Goal: Information Seeking & Learning: Learn about a topic

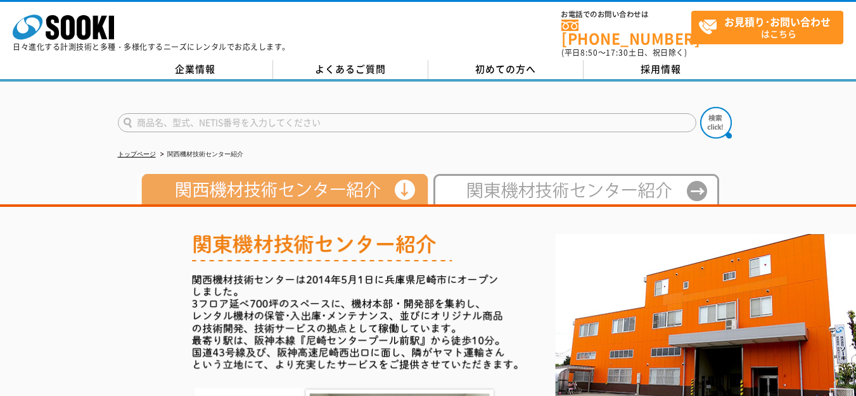
click at [320, 190] on img at bounding box center [282, 189] width 291 height 30
click at [401, 182] on img at bounding box center [282, 189] width 291 height 30
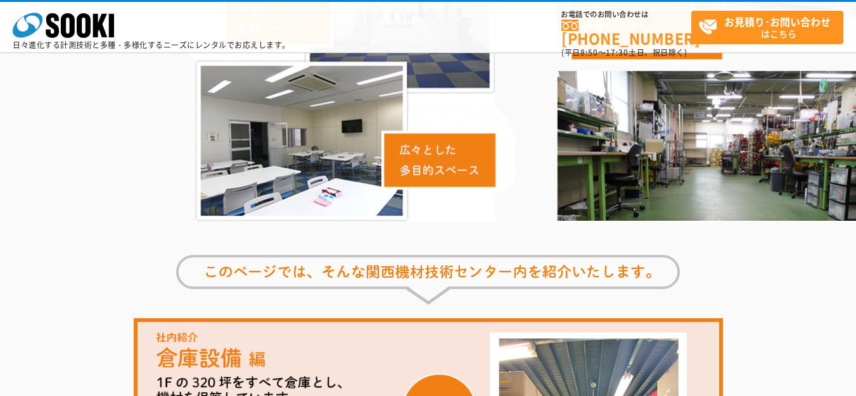
scroll to position [63, 0]
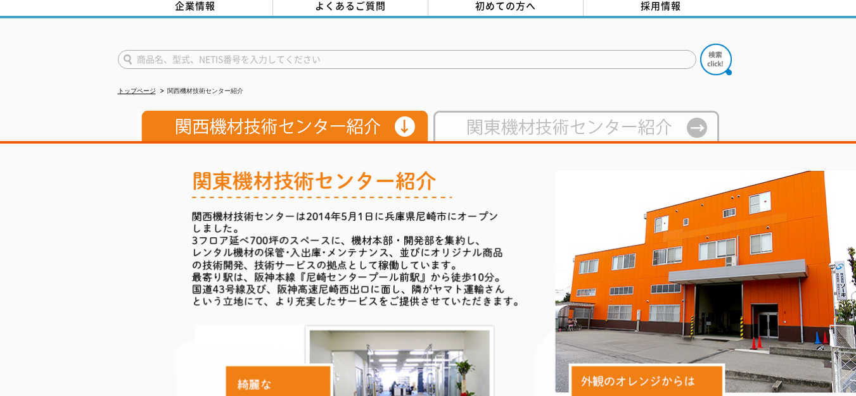
click at [566, 123] on img at bounding box center [573, 126] width 291 height 30
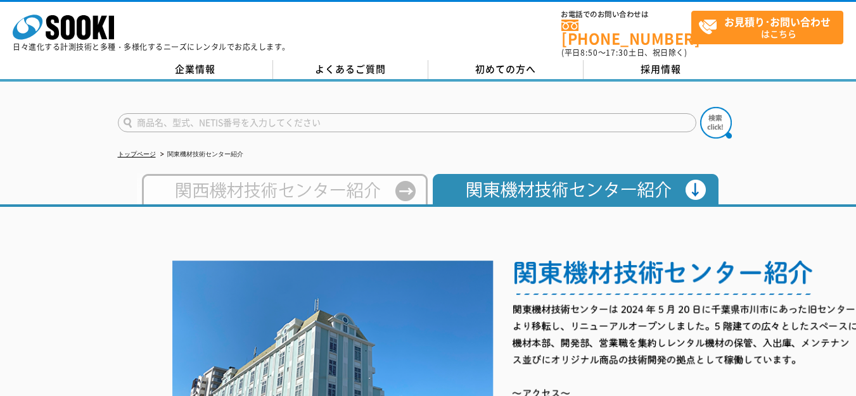
click at [293, 184] on img at bounding box center [282, 189] width 291 height 30
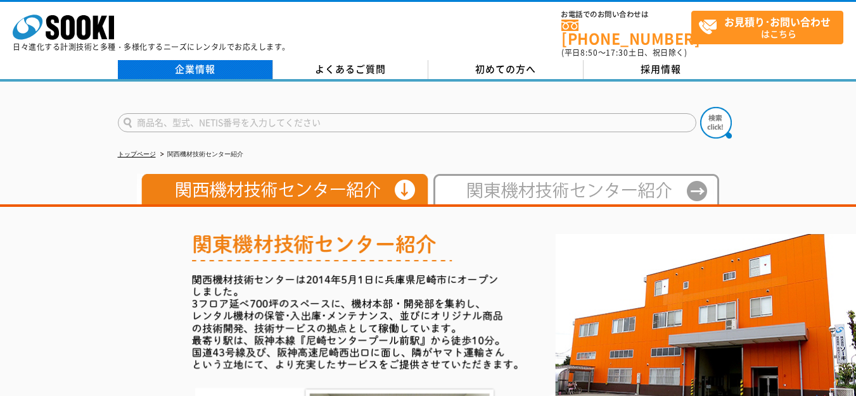
click at [212, 68] on link "企業情報" at bounding box center [195, 69] width 155 height 19
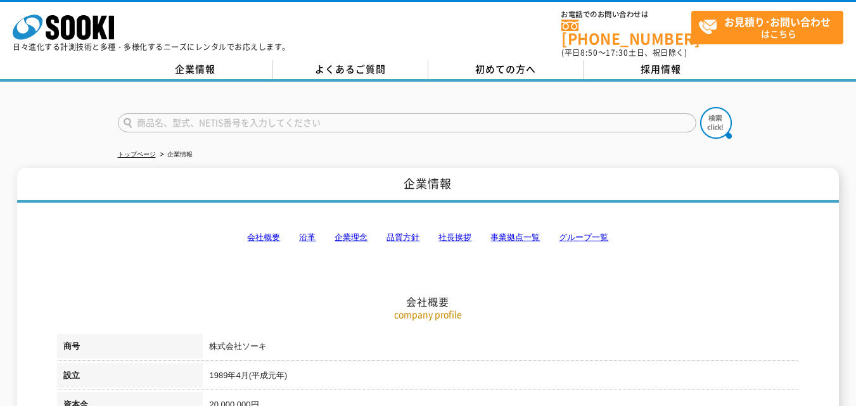
click at [305, 232] on link "沿革" at bounding box center [307, 236] width 16 height 9
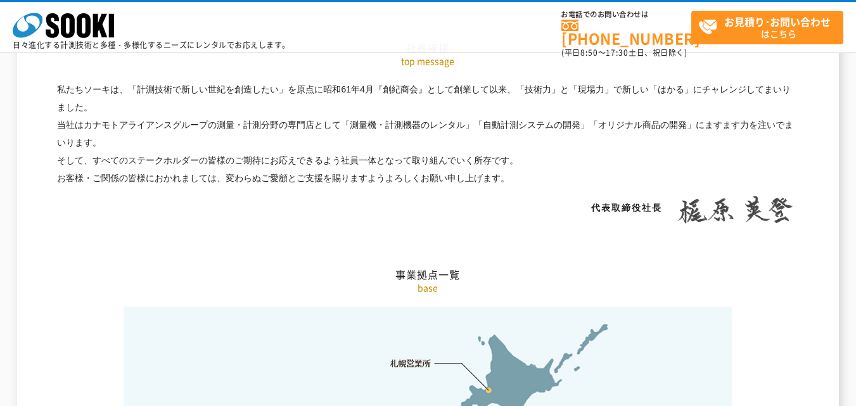
scroll to position [2631, 0]
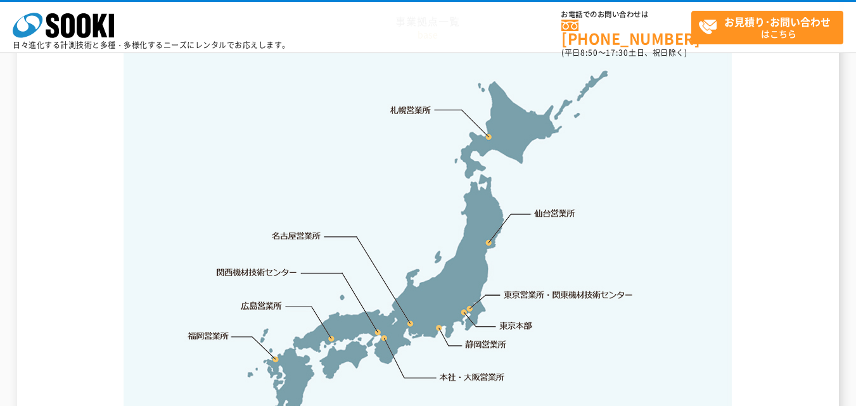
click at [274, 266] on link "関西機材技術センター" at bounding box center [257, 272] width 80 height 13
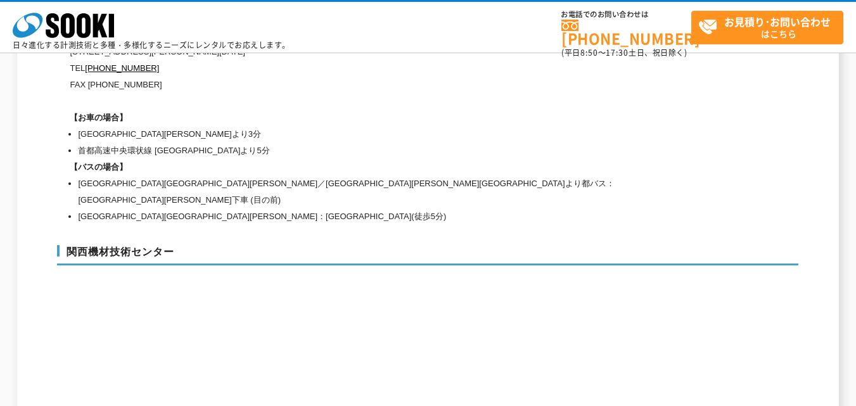
scroll to position [5659, 0]
